Goal: Task Accomplishment & Management: Use online tool/utility

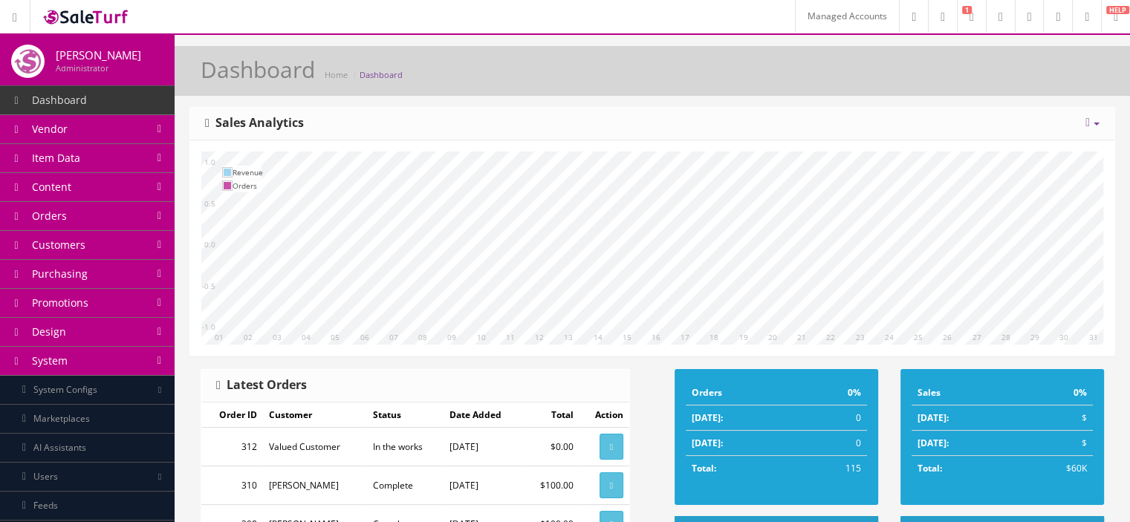
click at [136, 392] on link "System Configs" at bounding box center [87, 390] width 175 height 29
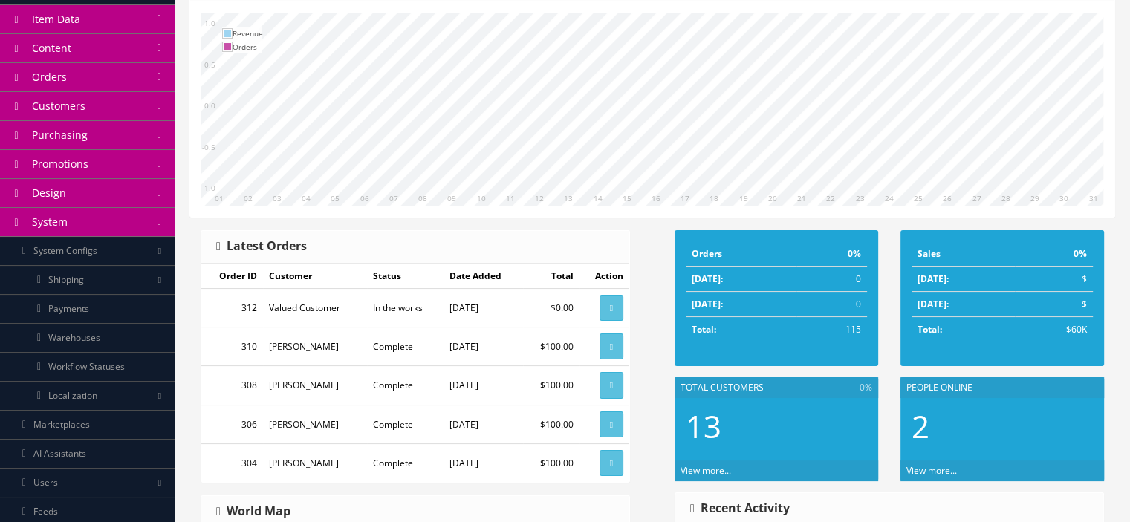
scroll to position [180, 0]
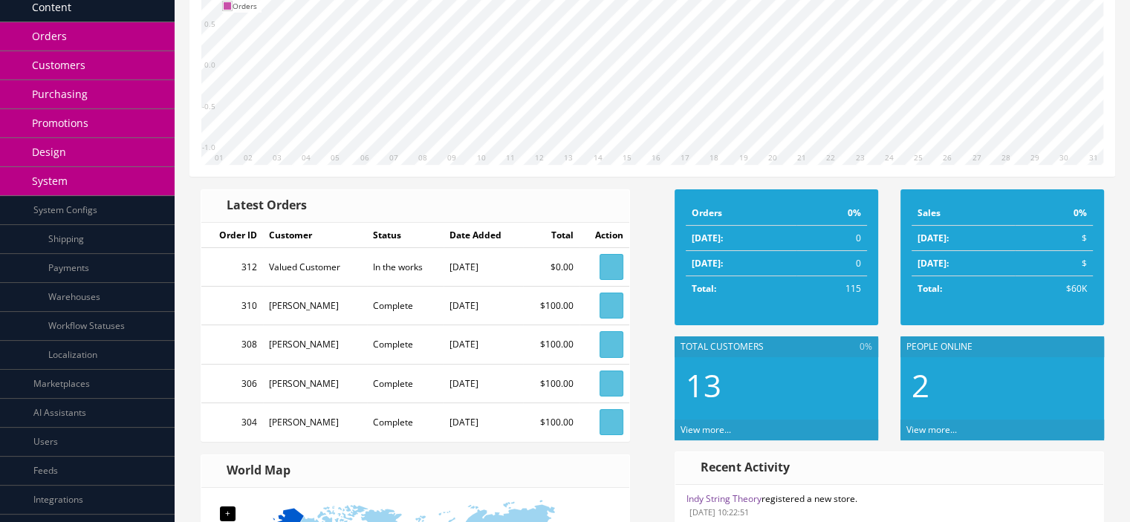
click at [128, 235] on link "Shipping" at bounding box center [87, 239] width 175 height 29
click at [138, 216] on link "System Configs" at bounding box center [87, 210] width 175 height 29
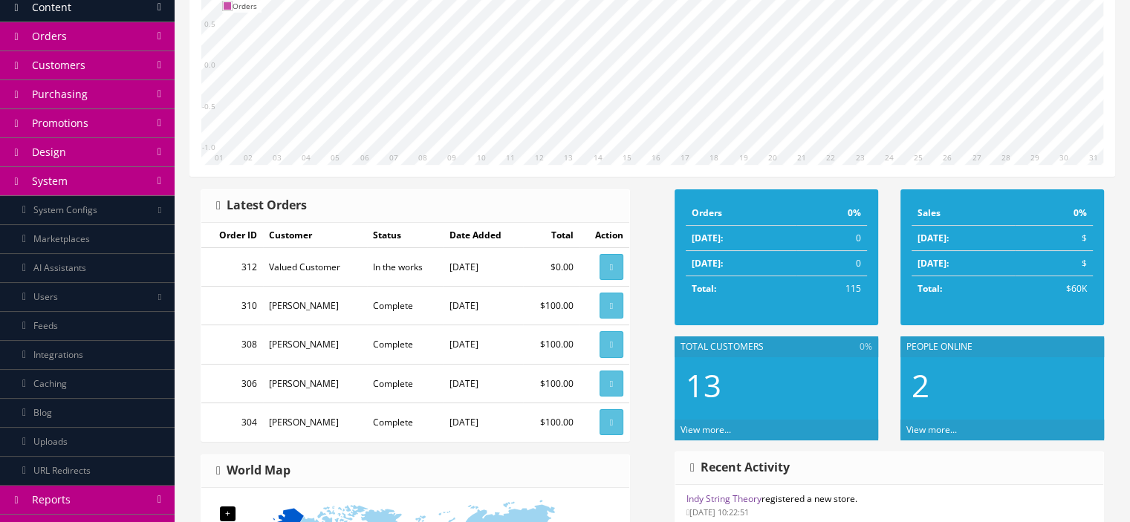
click at [119, 357] on link "Integrations" at bounding box center [87, 355] width 175 height 29
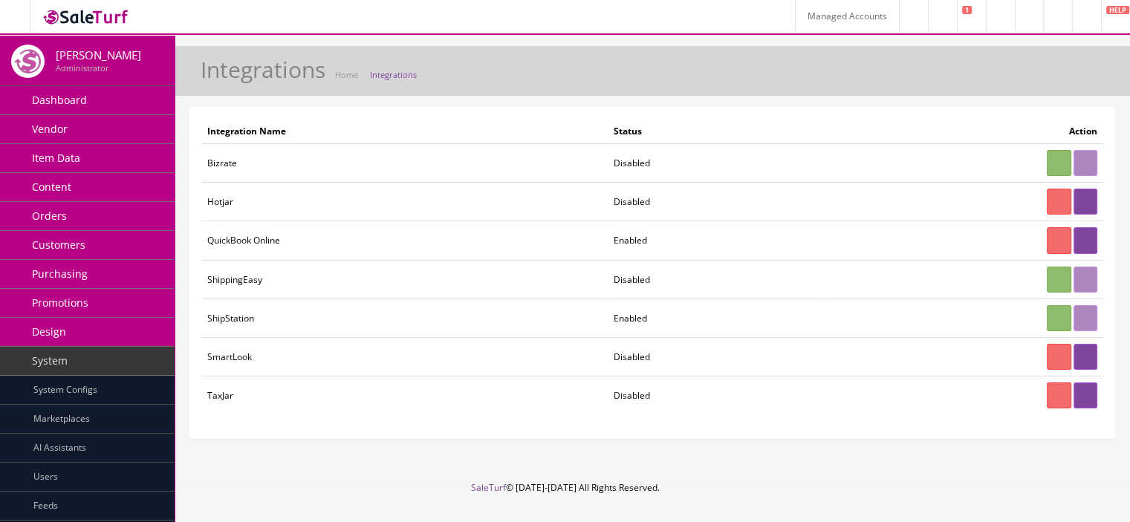
click at [1043, 22] on link at bounding box center [1057, 16] width 29 height 33
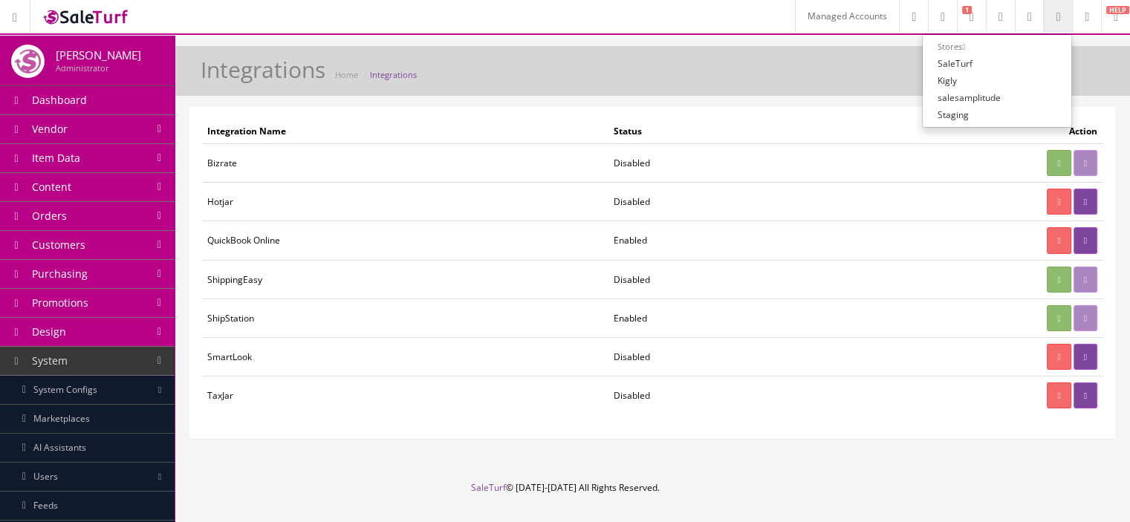
click at [795, 30] on link "Managed Accounts" at bounding box center [847, 16] width 104 height 33
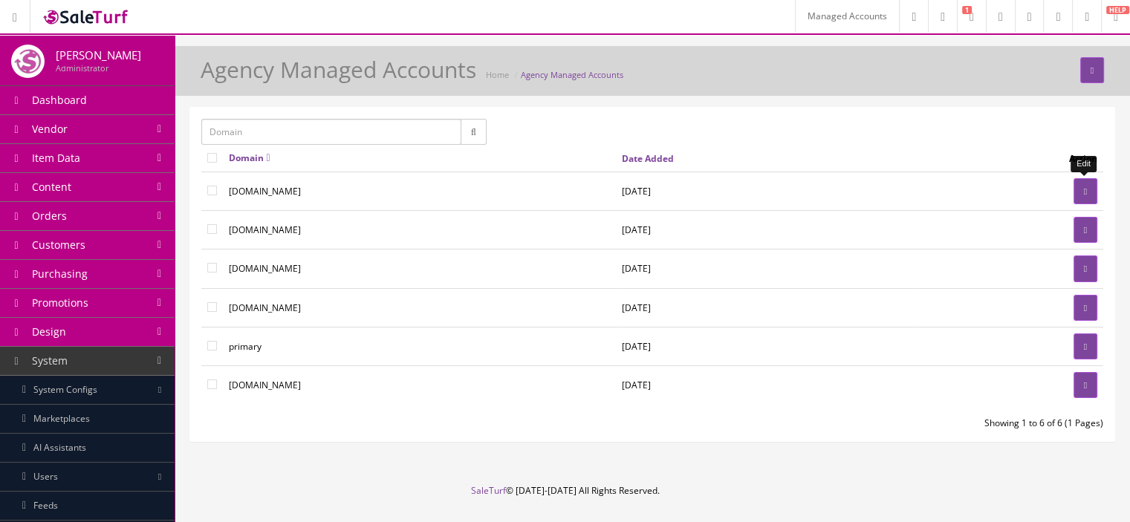
click at [1083, 183] on link at bounding box center [1085, 191] width 24 height 26
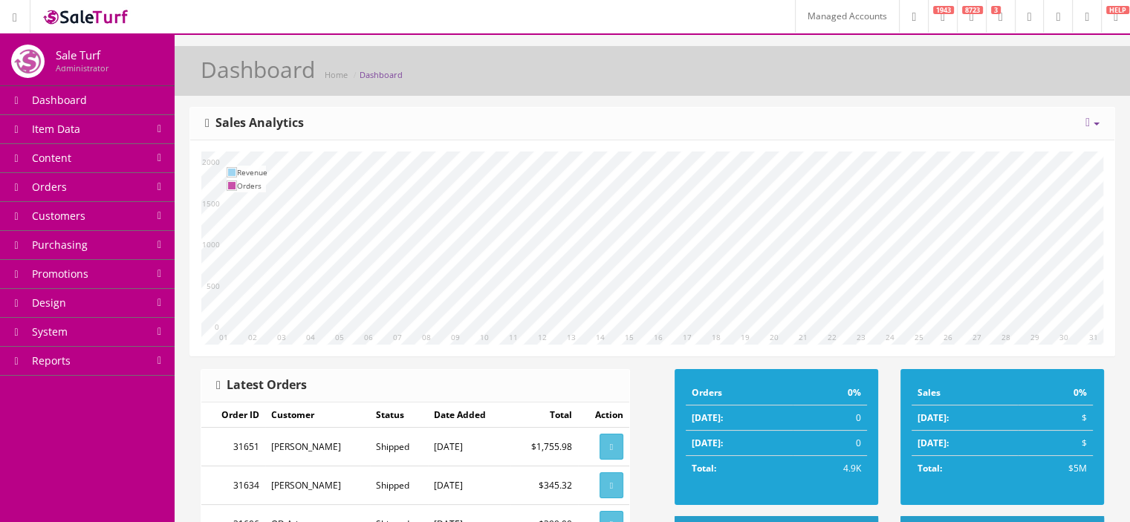
click at [1055, 13] on icon at bounding box center [1057, 17] width 4 height 9
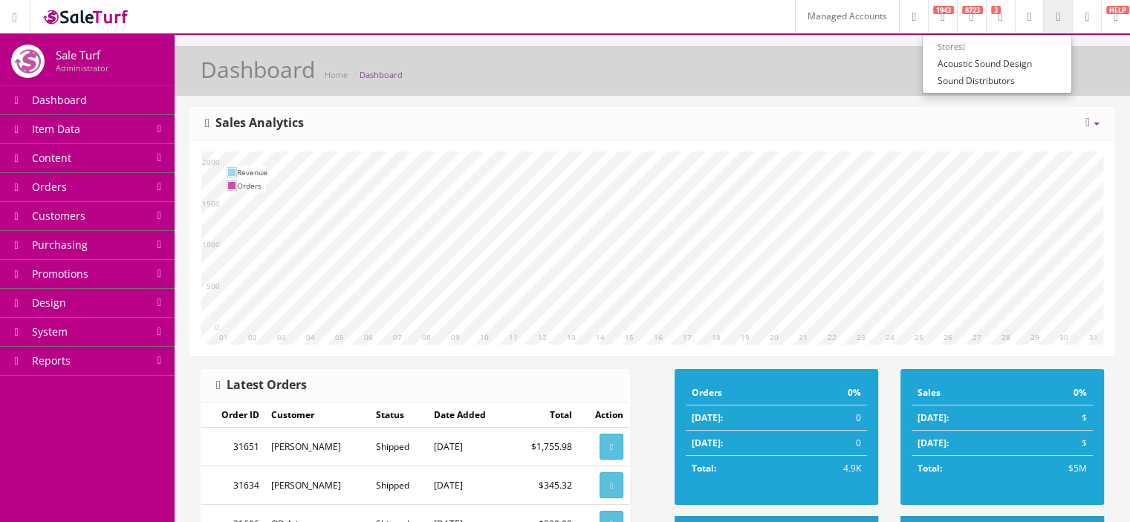
click at [90, 319] on link "System" at bounding box center [87, 332] width 175 height 29
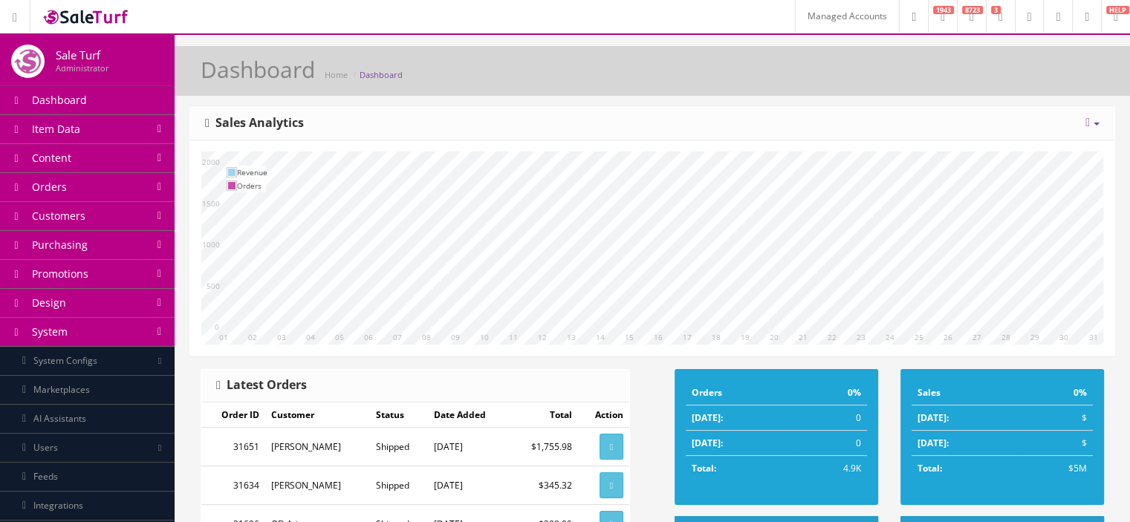
click at [107, 496] on link "Integrations" at bounding box center [87, 506] width 175 height 29
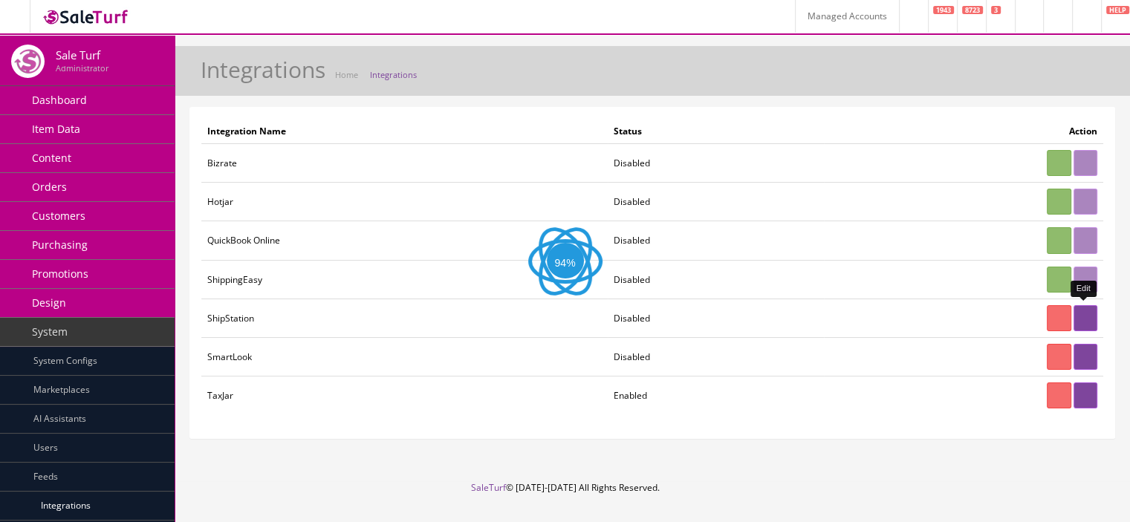
click at [1085, 317] on icon at bounding box center [1085, 318] width 3 height 9
